Goal: Check status: Verify the current state of an ongoing process or item

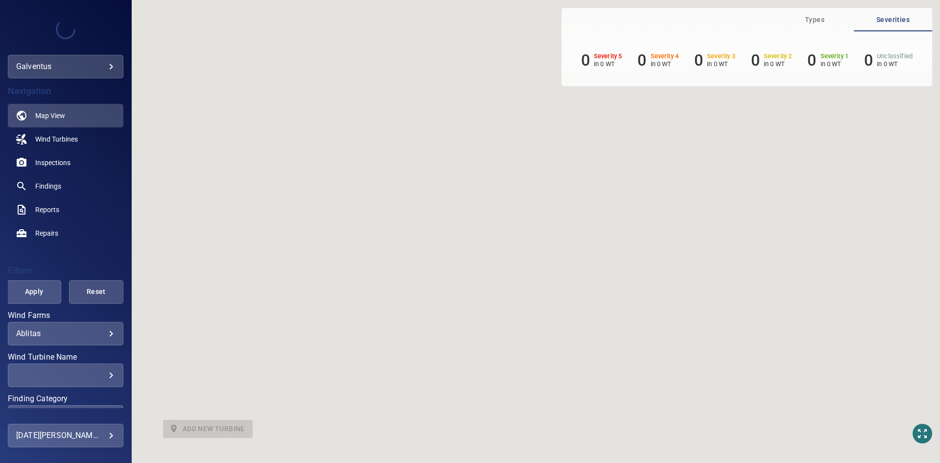
click at [31, 331] on body "**********" at bounding box center [470, 231] width 940 height 463
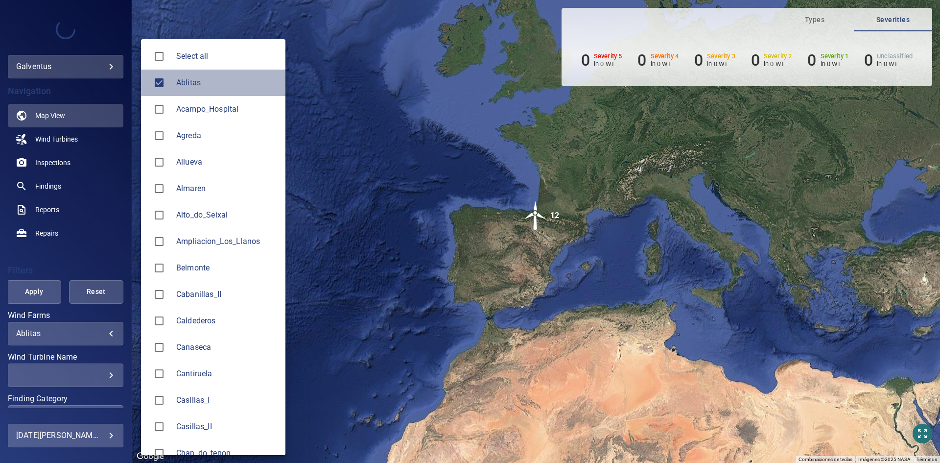
click at [195, 88] on span "Ablitas" at bounding box center [226, 83] width 101 height 12
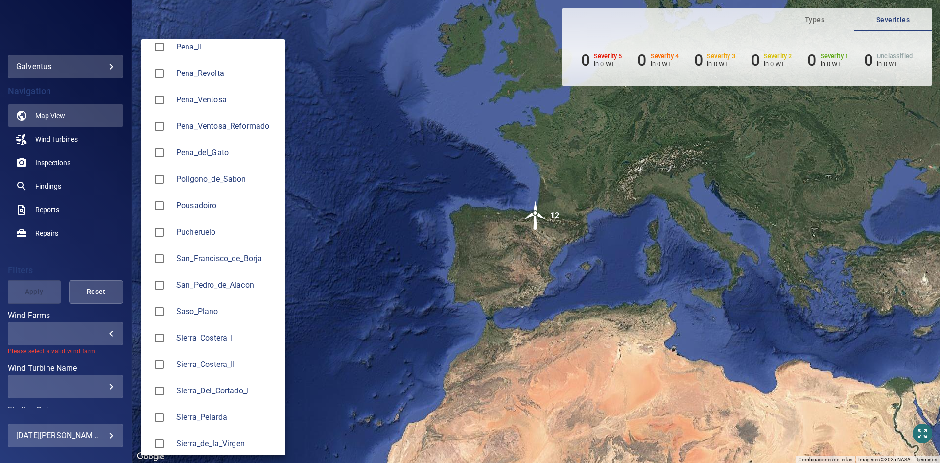
scroll to position [1175, 0]
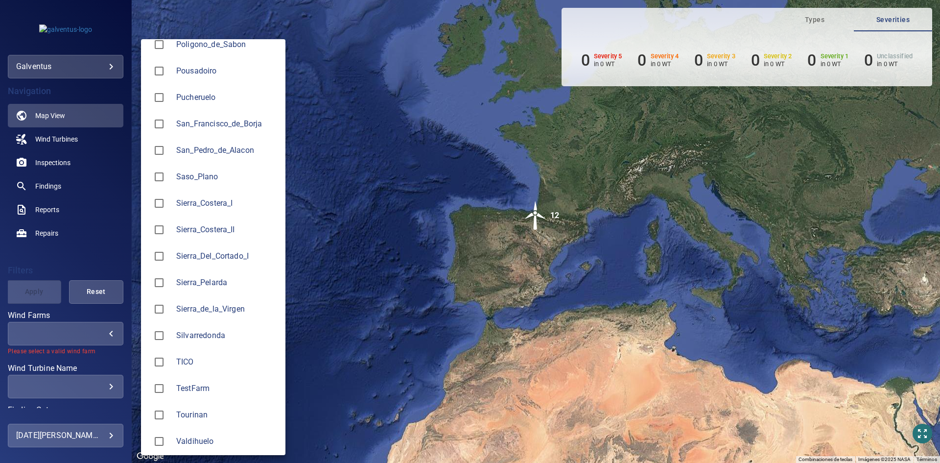
click at [212, 309] on span "Sierra_de_la_Virgen" at bounding box center [226, 309] width 101 height 12
type input "**********"
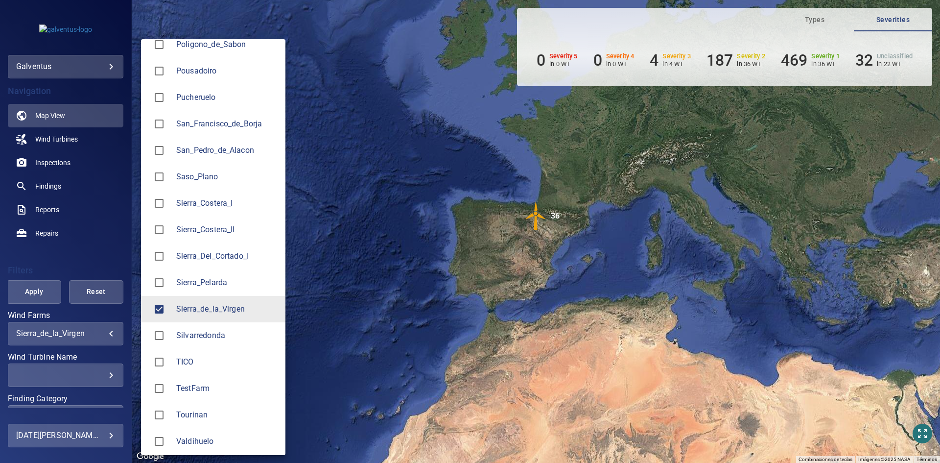
click at [56, 163] on div at bounding box center [470, 231] width 940 height 463
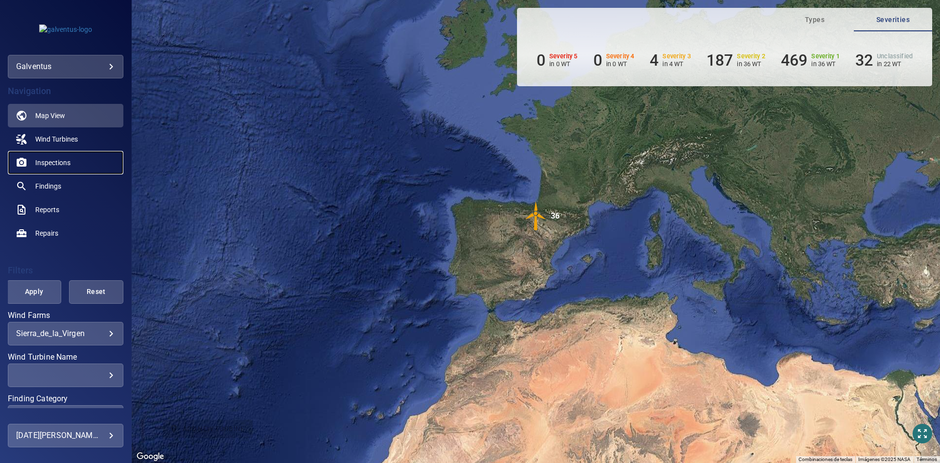
click at [52, 163] on span "Inspections" at bounding box center [52, 163] width 35 height 10
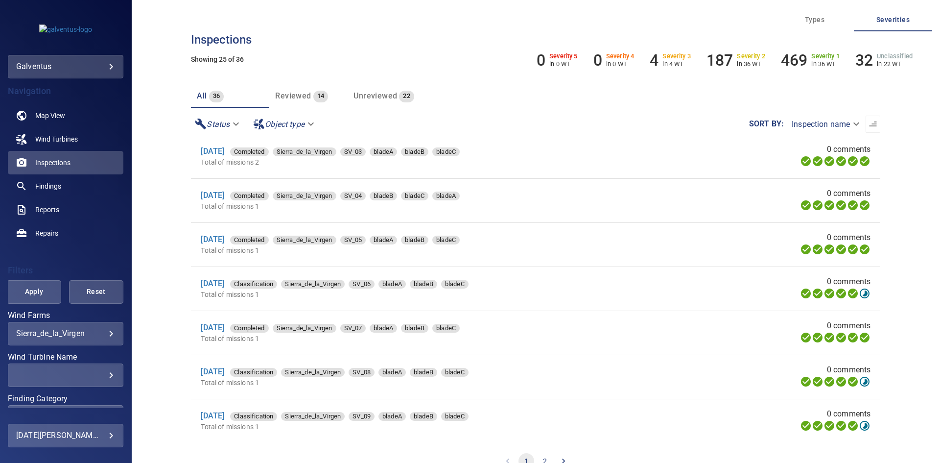
scroll to position [98, 0]
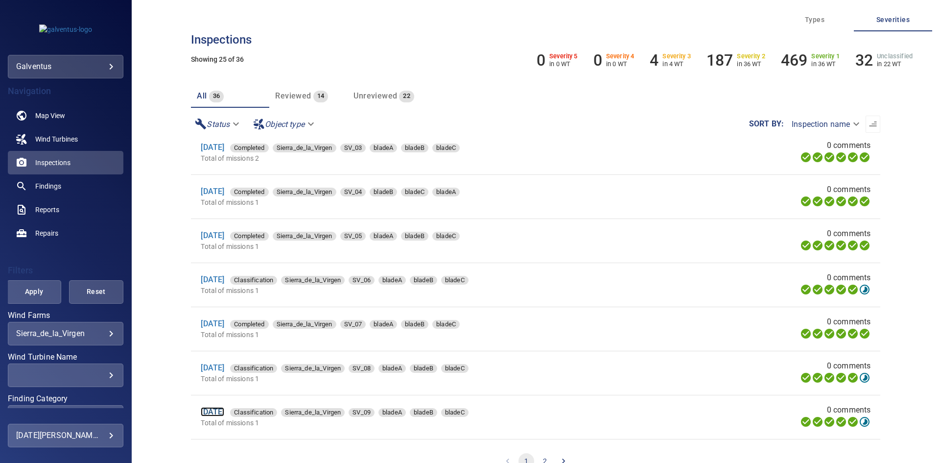
click at [221, 416] on link "[DATE]" at bounding box center [213, 411] width 24 height 9
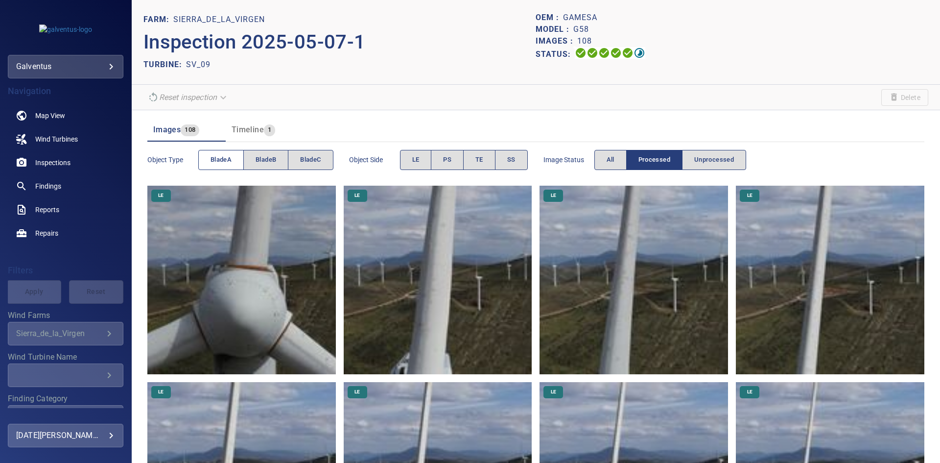
click at [219, 162] on span "bladeA" at bounding box center [221, 159] width 21 height 11
click at [433, 161] on button "PS" at bounding box center [447, 160] width 33 height 20
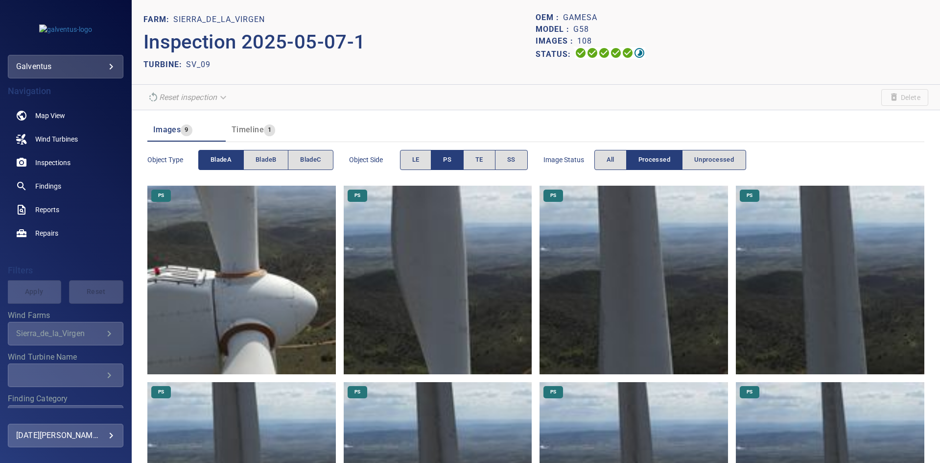
click at [819, 337] on img at bounding box center [830, 280] width 188 height 188
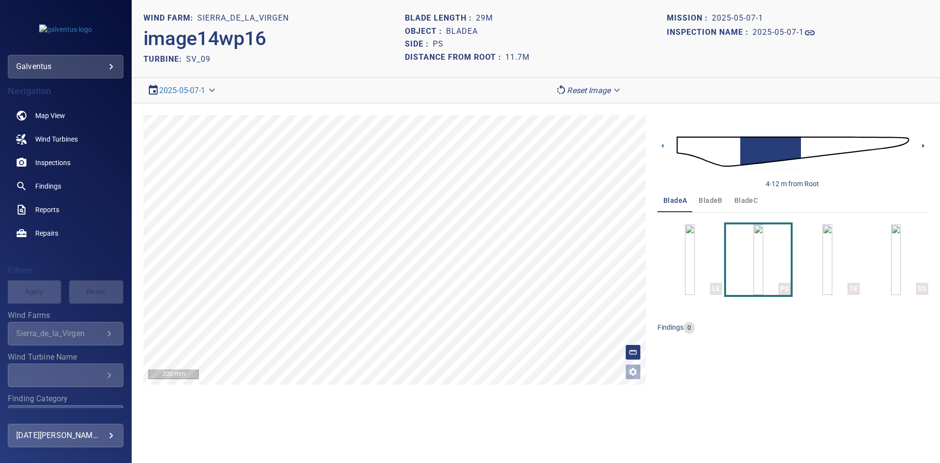
click at [921, 146] on icon at bounding box center [923, 146] width 10 height 10
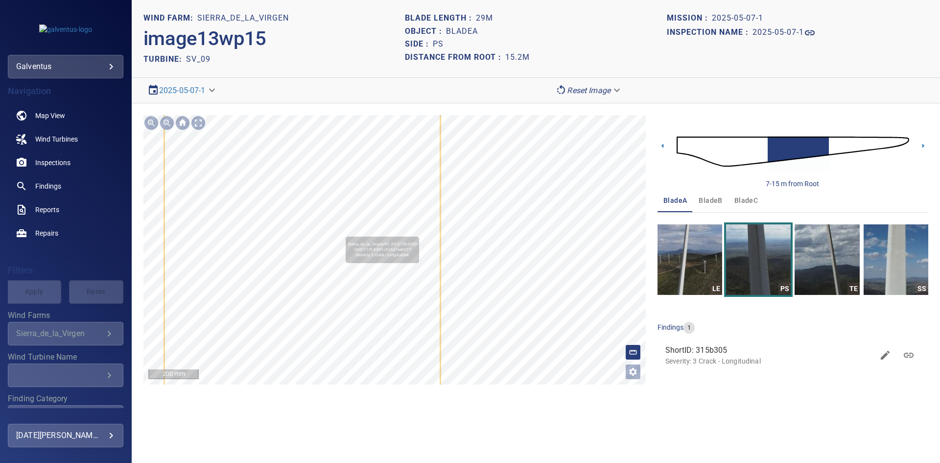
click at [341, 232] on icon at bounding box center [302, 190] width 275 height 393
